Goal: Transaction & Acquisition: Purchase product/service

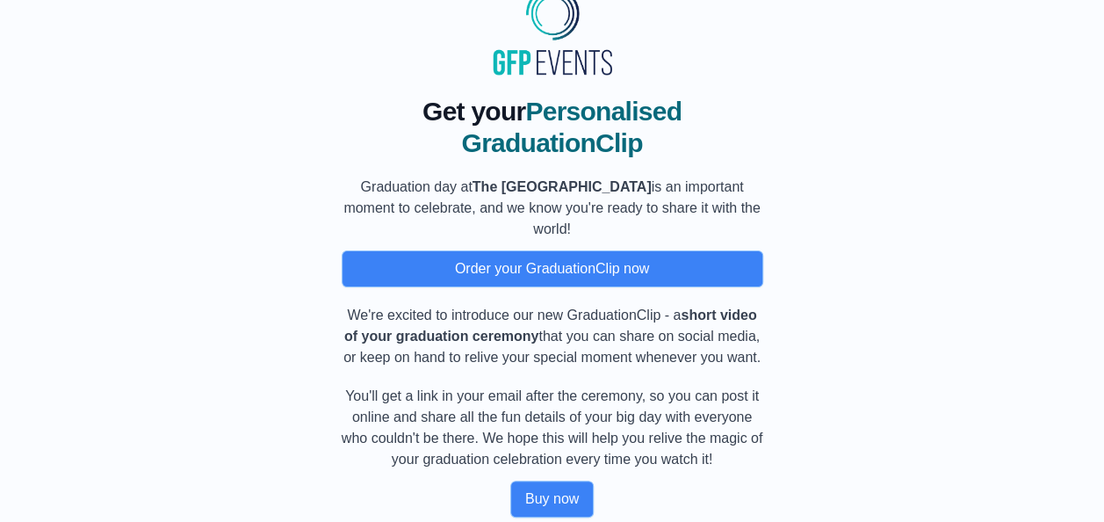
scroll to position [70, 0]
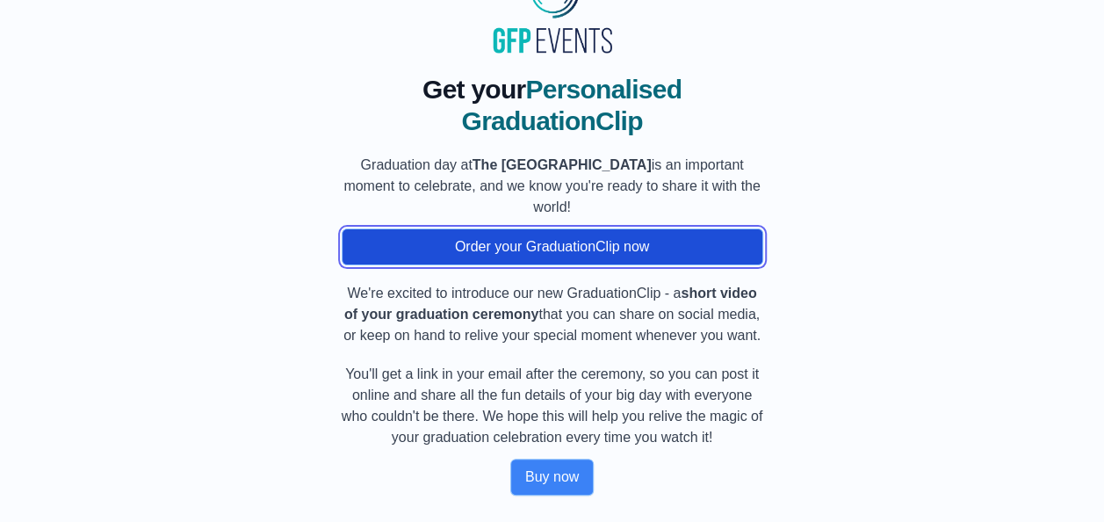
click at [539, 257] on button "Order your GraduationClip now" at bounding box center [553, 246] width 422 height 37
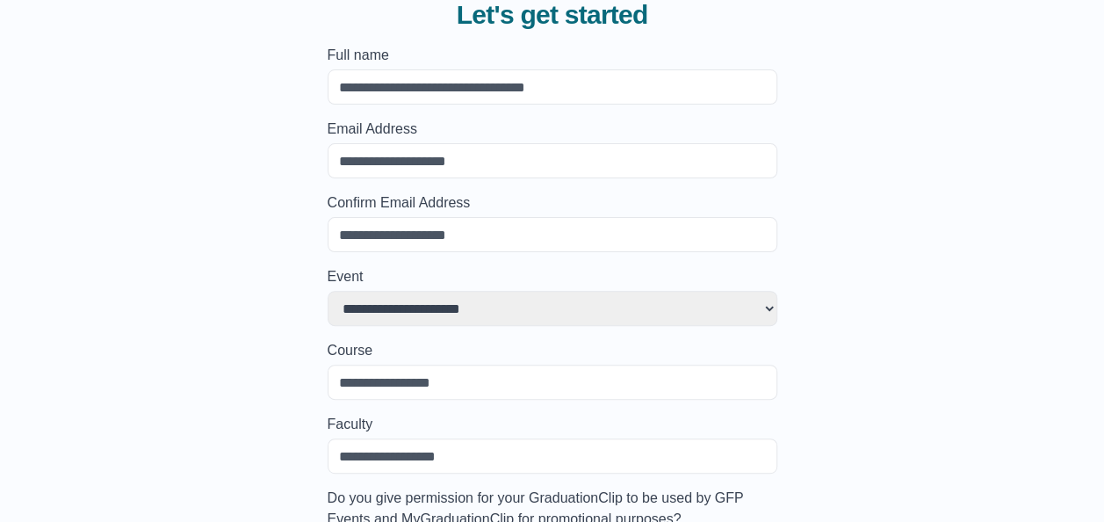
scroll to position [0, 0]
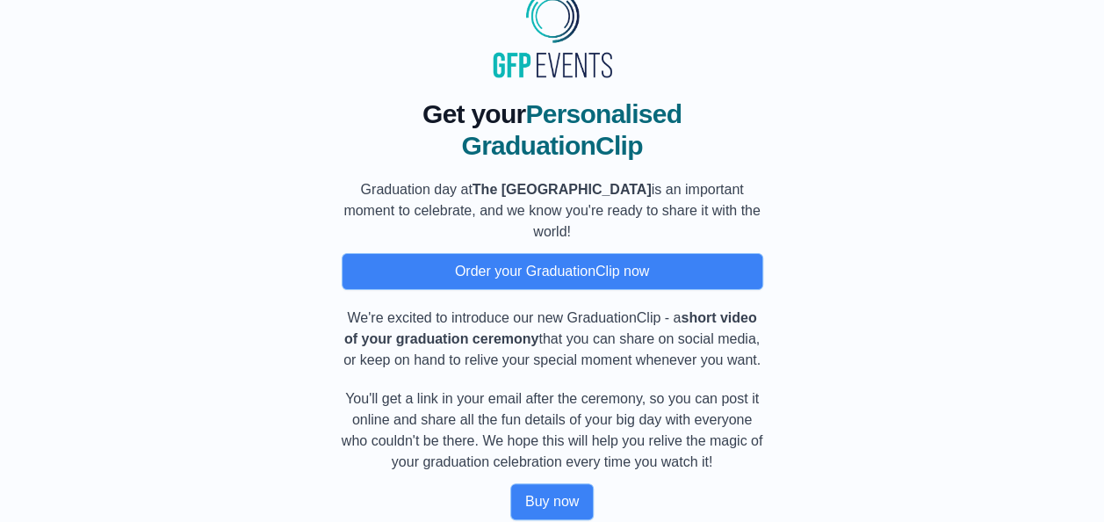
scroll to position [70, 0]
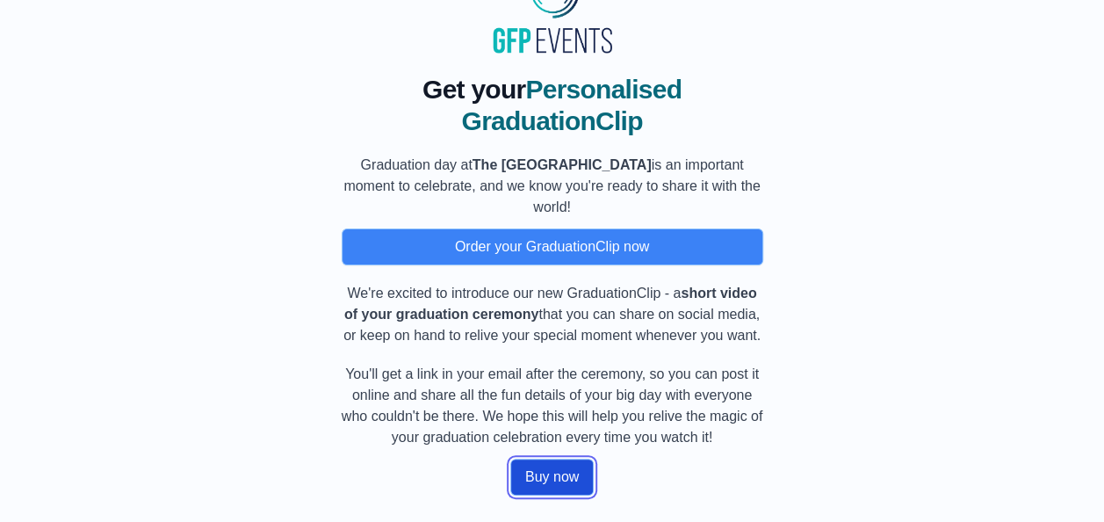
click at [566, 481] on button "Buy now" at bounding box center [551, 477] width 83 height 37
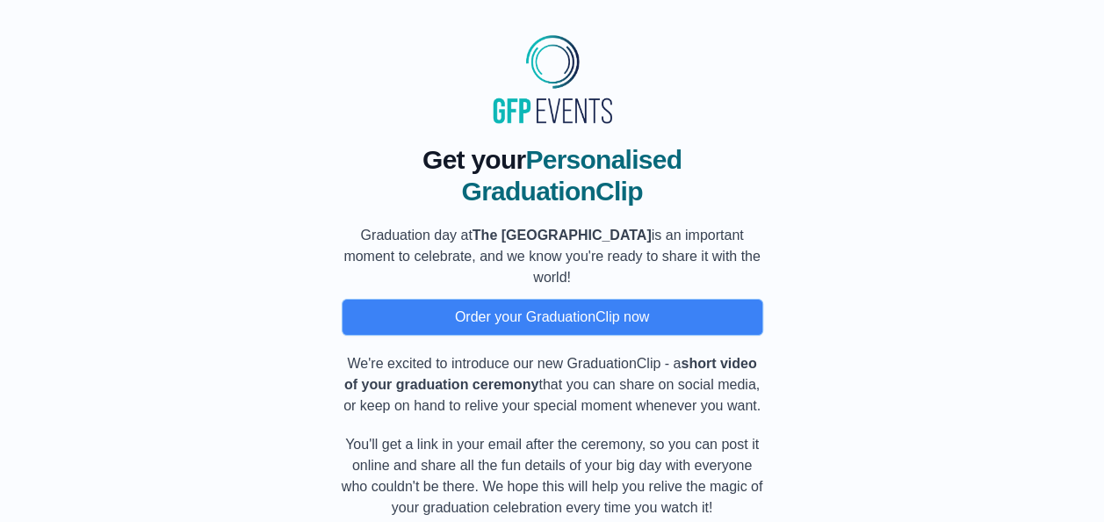
click at [611, 188] on span "Personalised GraduationClip" at bounding box center [571, 175] width 221 height 61
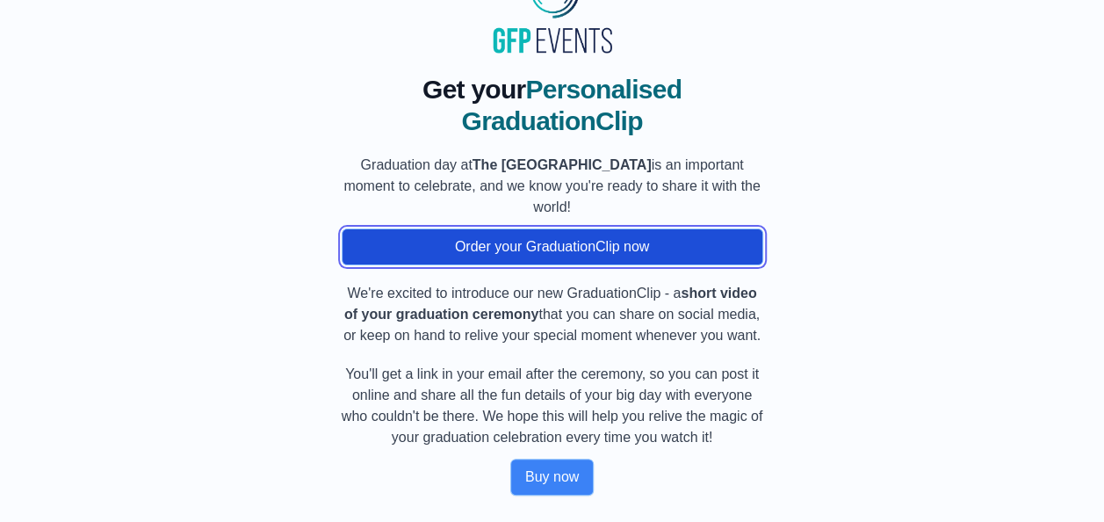
click at [594, 255] on button "Order your GraduationClip now" at bounding box center [553, 246] width 422 height 37
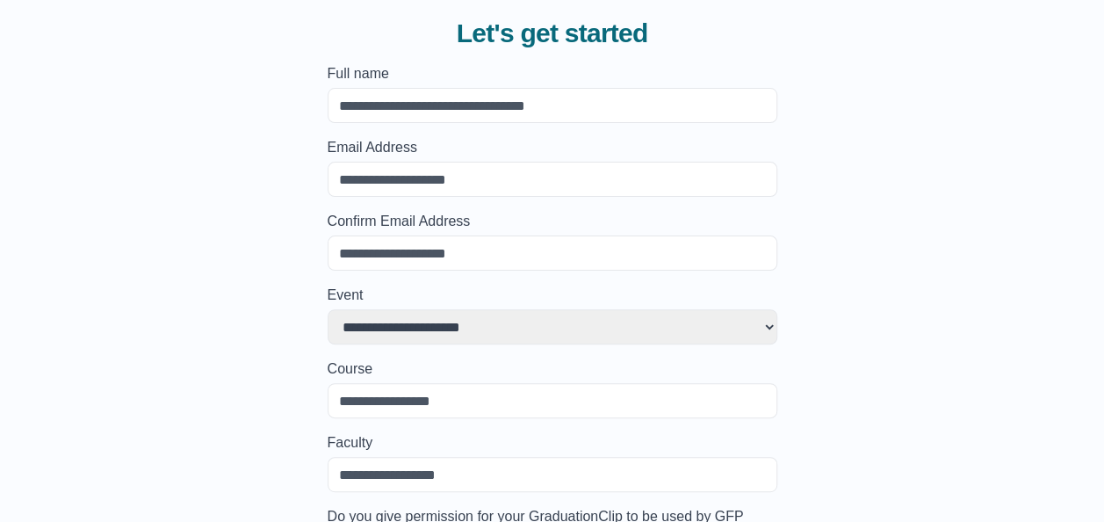
scroll to position [273, 0]
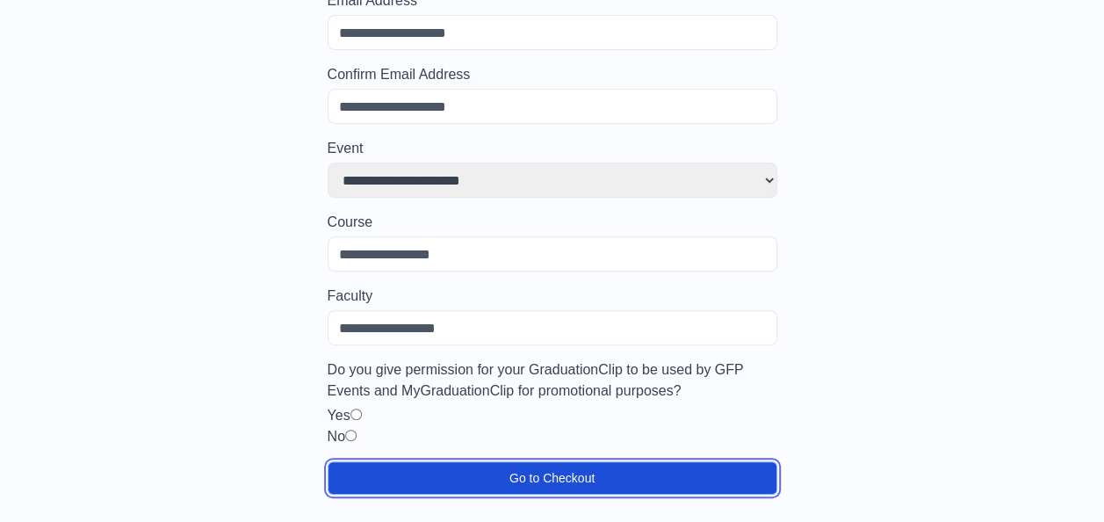
click at [573, 471] on button "Go to Checkout" at bounding box center [553, 477] width 450 height 33
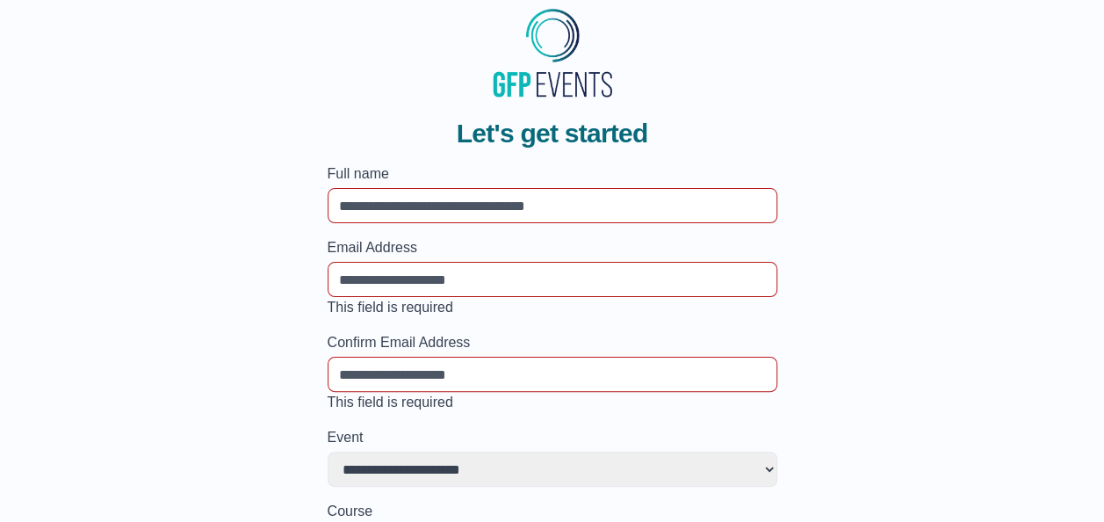
scroll to position [0, 0]
